Goal: Task Accomplishment & Management: Use online tool/utility

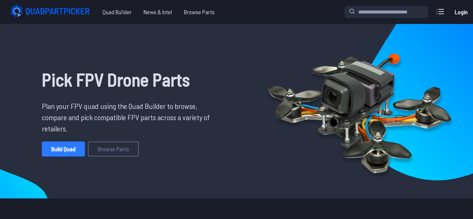
click at [74, 153] on link "Build Quad" at bounding box center [63, 148] width 43 height 15
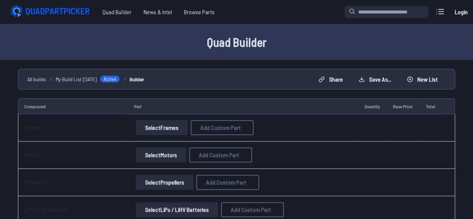
click at [162, 127] on button "Select Frames" at bounding box center [162, 127] width 52 height 15
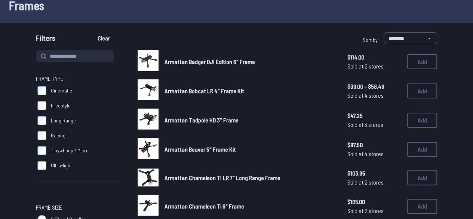
scroll to position [45, 0]
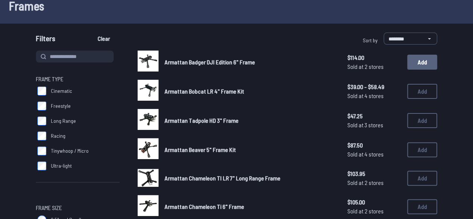
click at [417, 59] on button "Add" at bounding box center [422, 62] width 30 height 15
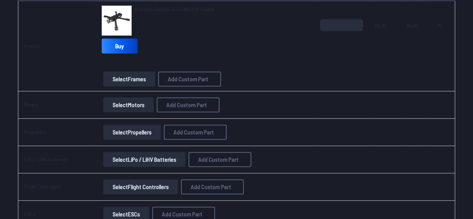
scroll to position [113, 0]
click at [116, 99] on button "Select Motors" at bounding box center [128, 104] width 50 height 15
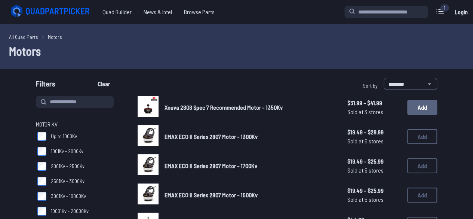
click at [419, 107] on button "Add" at bounding box center [422, 107] width 30 height 15
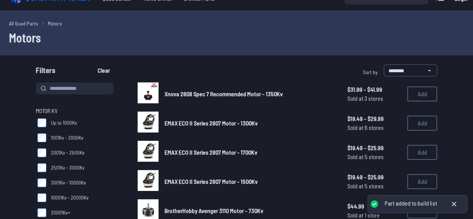
scroll to position [14, 0]
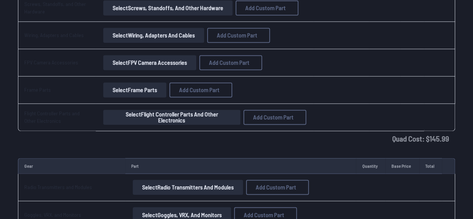
scroll to position [660, 0]
